Goal: Information Seeking & Learning: Learn about a topic

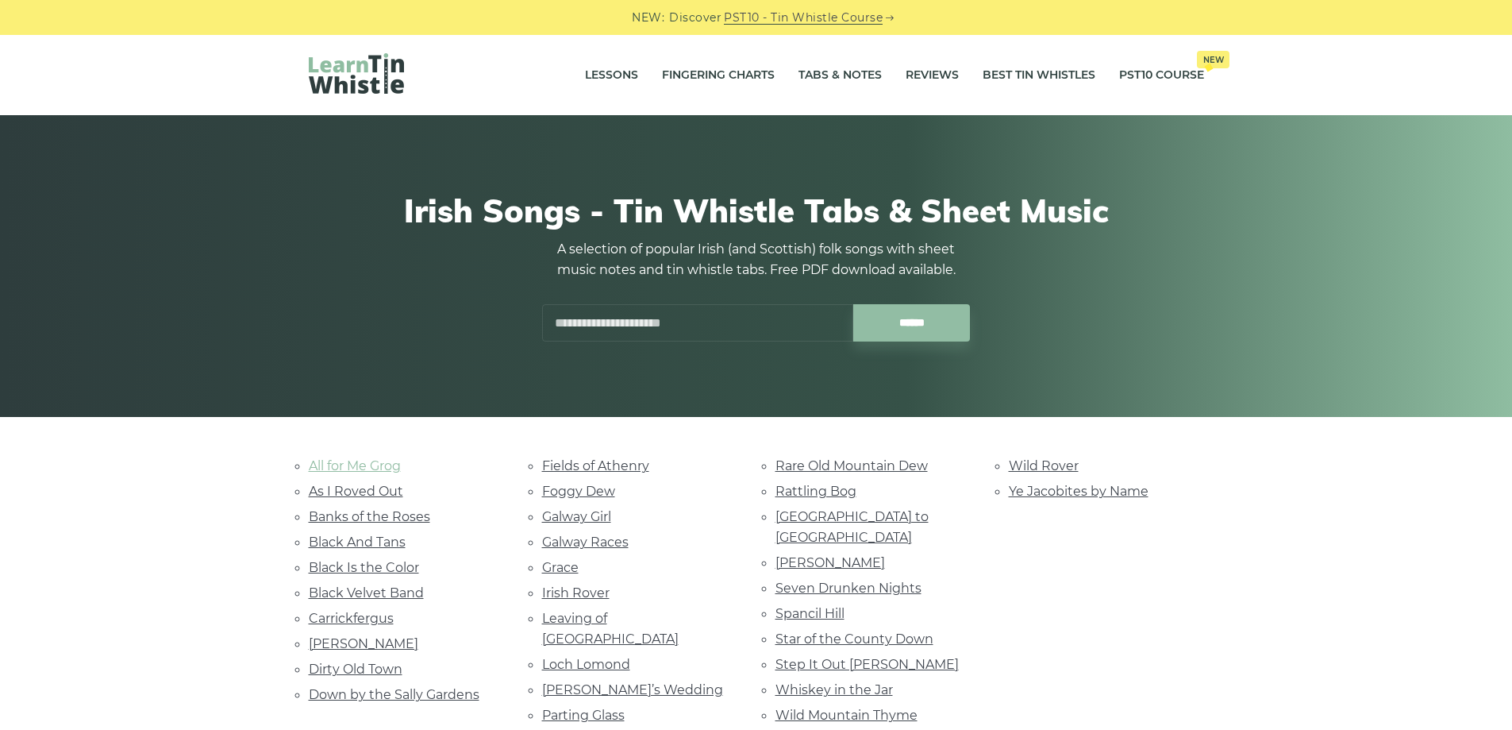
click at [388, 464] on link "All for Me Grog" at bounding box center [355, 465] width 92 height 15
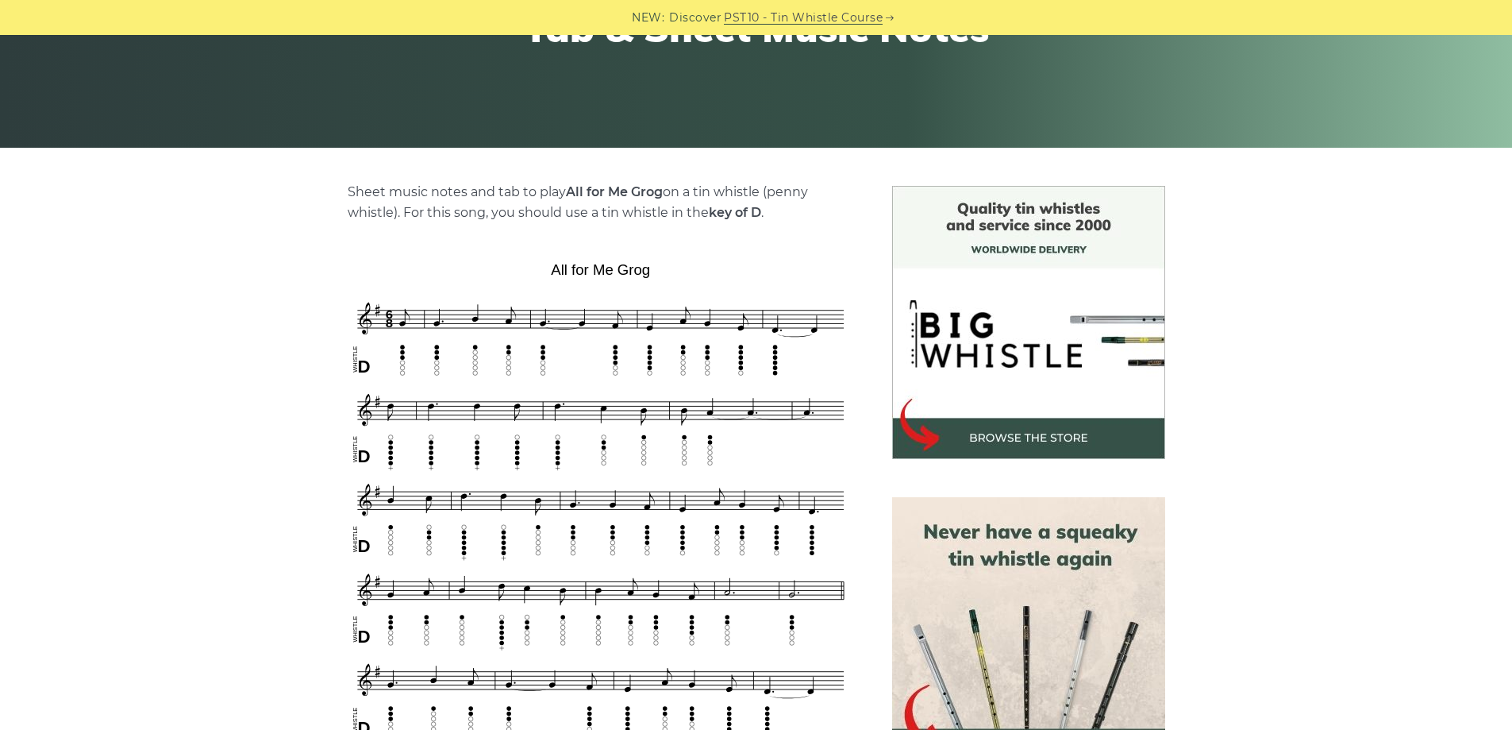
scroll to position [294, 0]
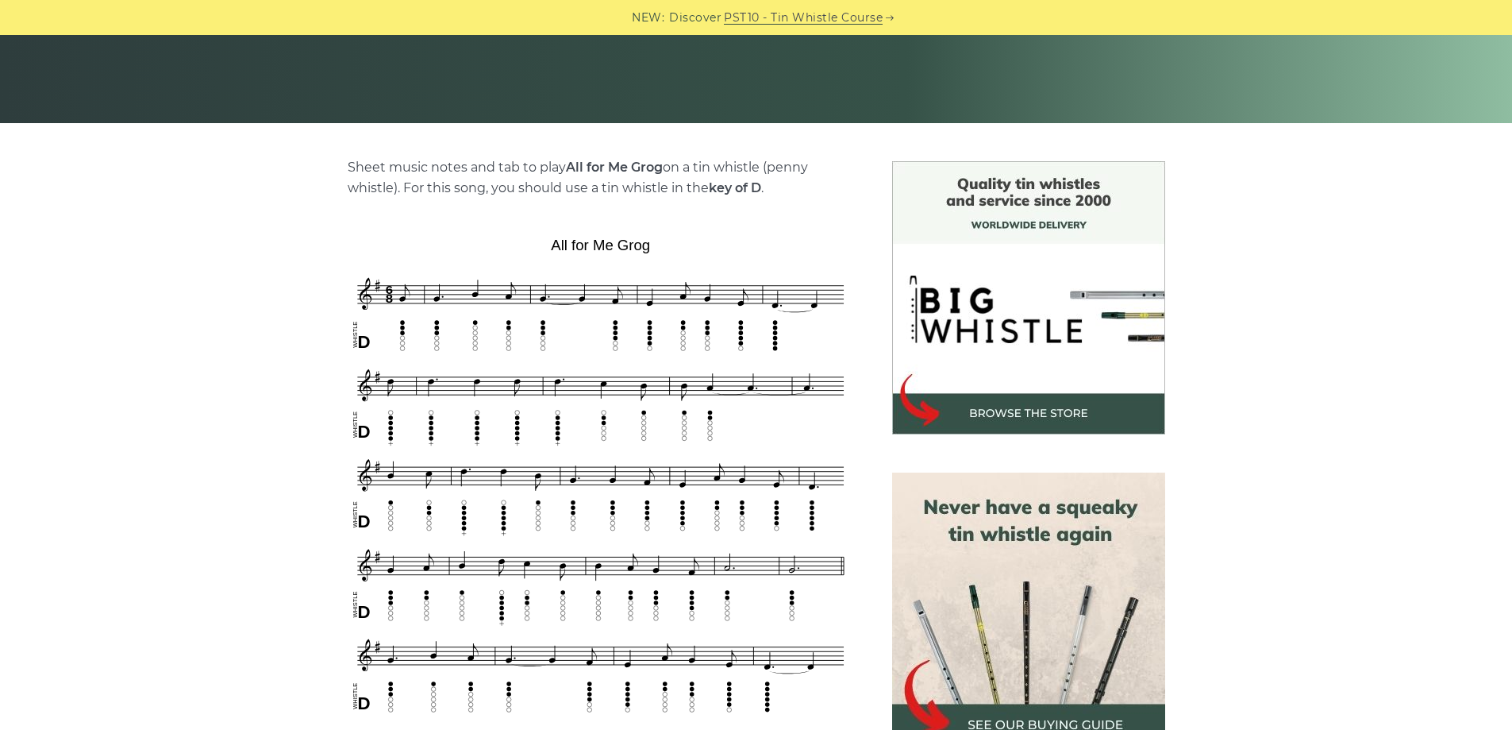
drag, startPoint x: 1471, startPoint y: 168, endPoint x: 1488, endPoint y: 287, distance: 119.5
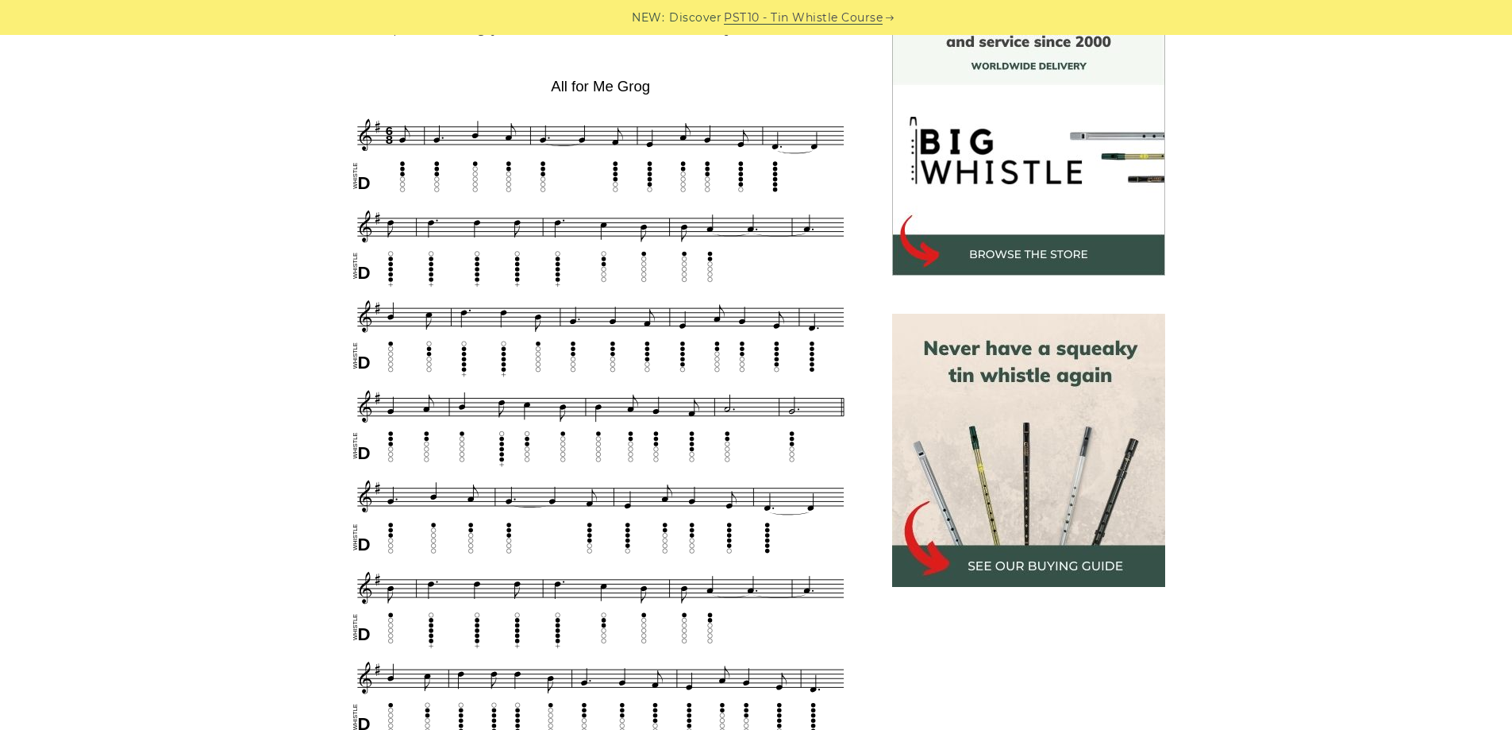
click at [1060, 499] on img at bounding box center [1028, 450] width 273 height 273
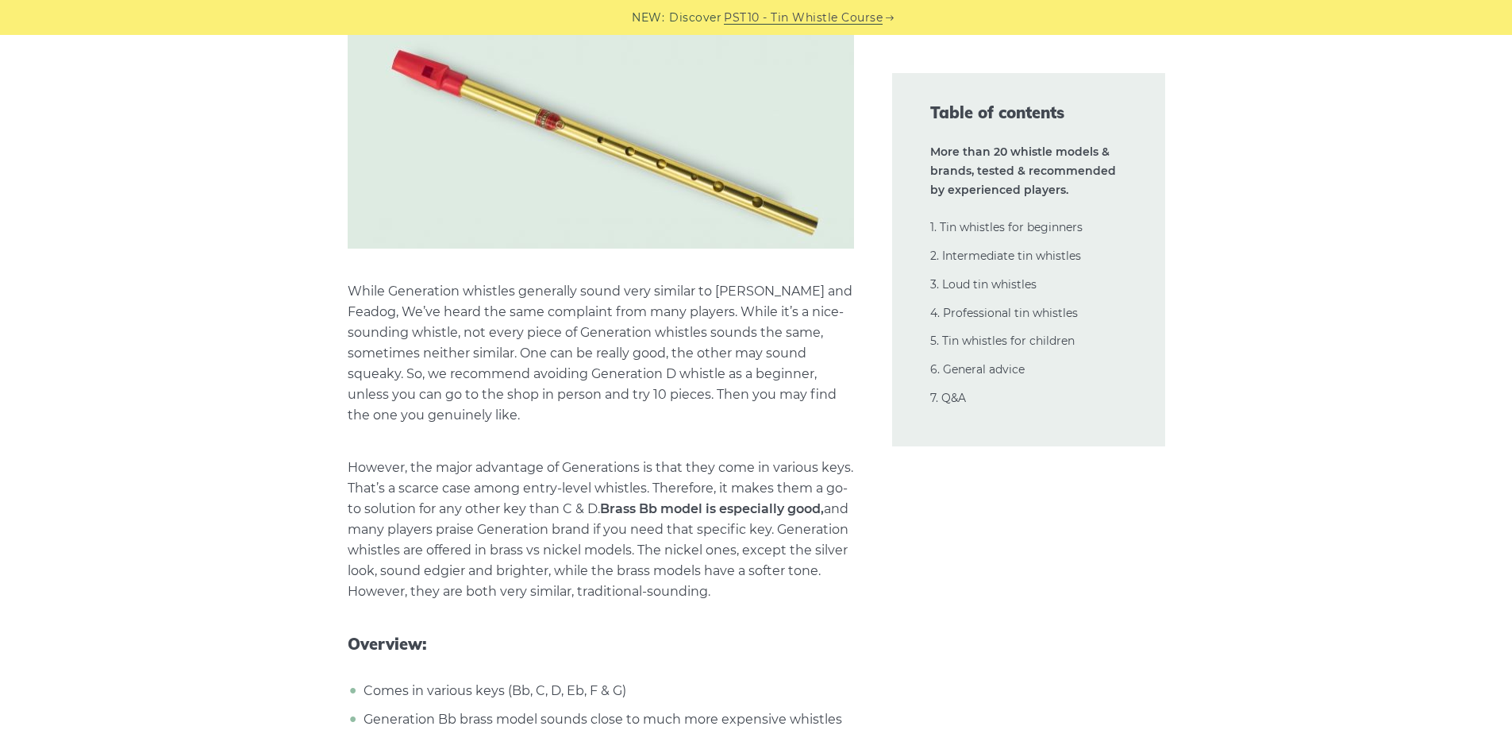
scroll to position [6837, 0]
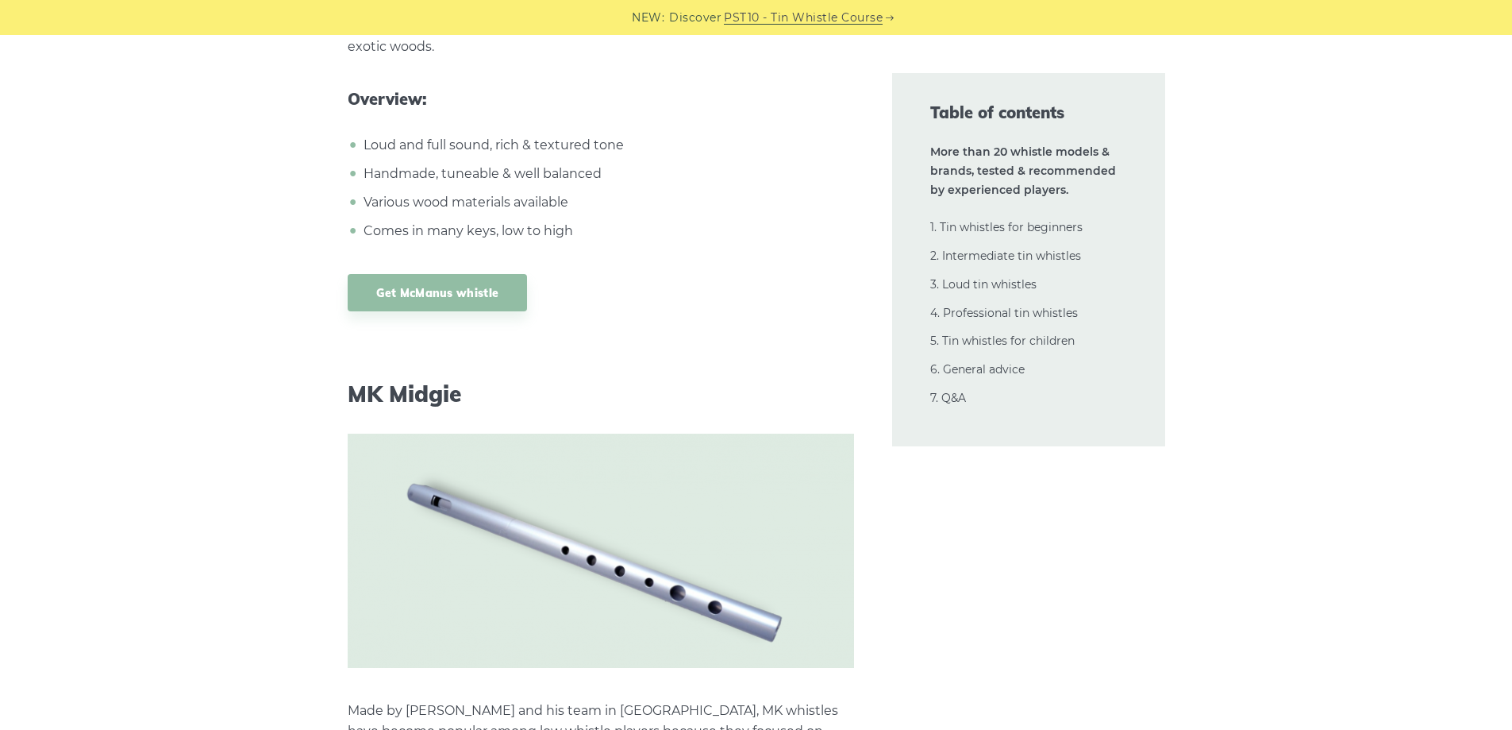
scroll to position [24885, 0]
